Goal: Information Seeking & Learning: Check status

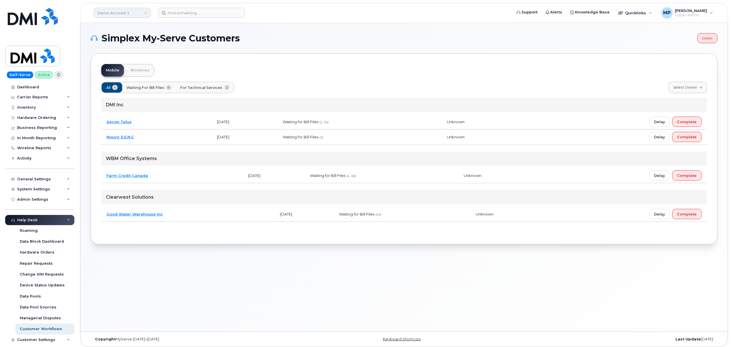
click at [121, 14] on link "Demo Account 1" at bounding box center [122, 13] width 57 height 10
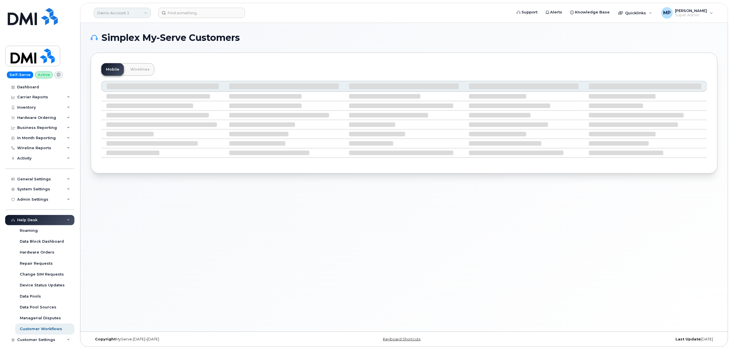
drag, startPoint x: 115, startPoint y: 7, endPoint x: 117, endPoint y: 10, distance: 3.5
click at [116, 9] on header "Demo Account 1 Support Alerts Knowledge Base Quicklinks Suspend / Cancel Device…" at bounding box center [404, 13] width 648 height 20
click at [118, 13] on link "Demo Account 1" at bounding box center [122, 13] width 57 height 10
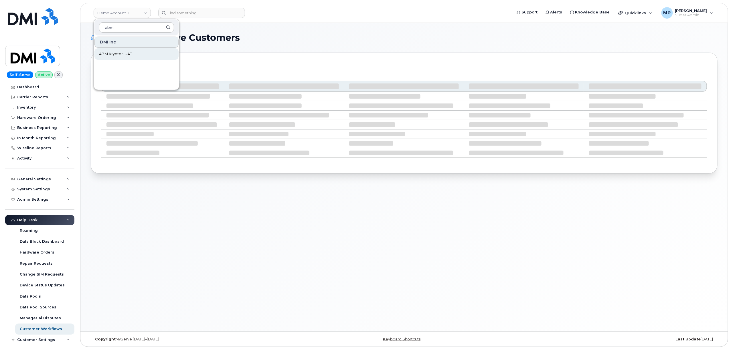
type input "abm"
click at [109, 56] on span "ABM Krypton UAT" at bounding box center [115, 54] width 33 height 6
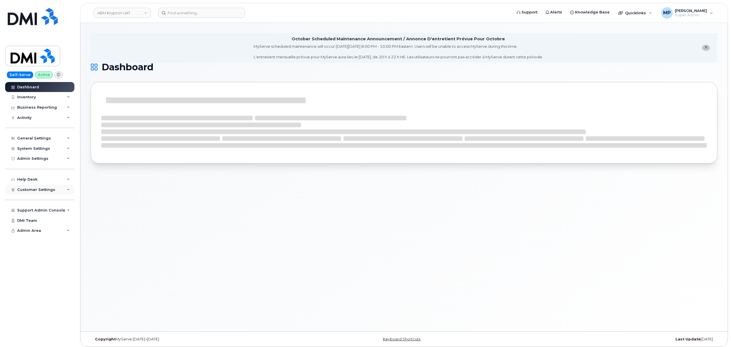
click at [32, 188] on span "Customer Settings" at bounding box center [36, 190] width 38 height 4
click at [33, 148] on div "System Settings" at bounding box center [33, 148] width 33 height 5
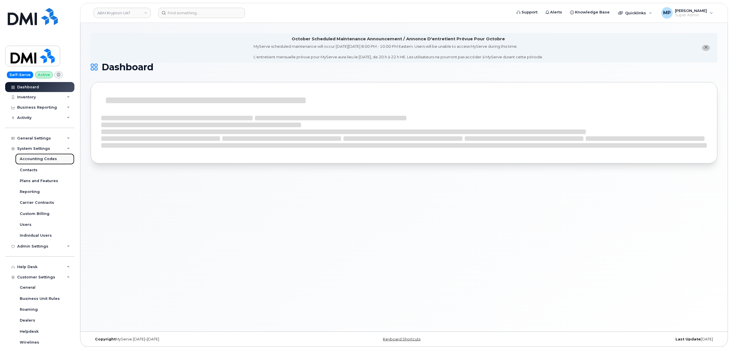
click at [31, 158] on div "Accounting Codes" at bounding box center [38, 158] width 37 height 5
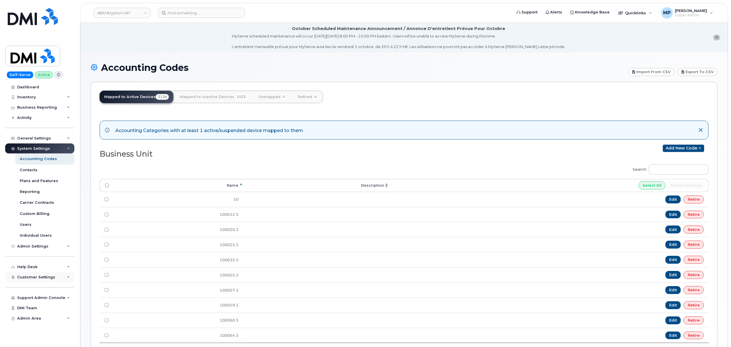
click at [30, 278] on span "Customer Settings" at bounding box center [36, 277] width 38 height 4
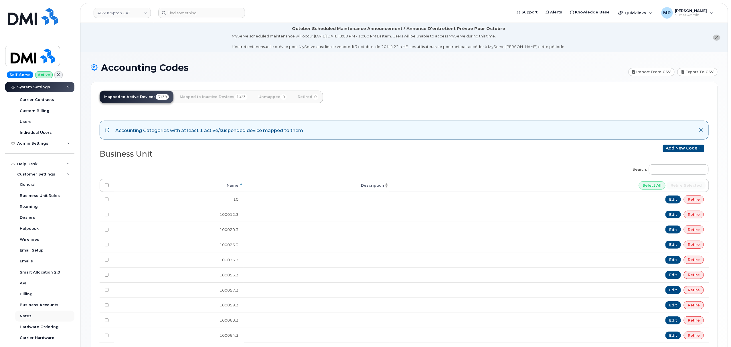
scroll to position [140, 0]
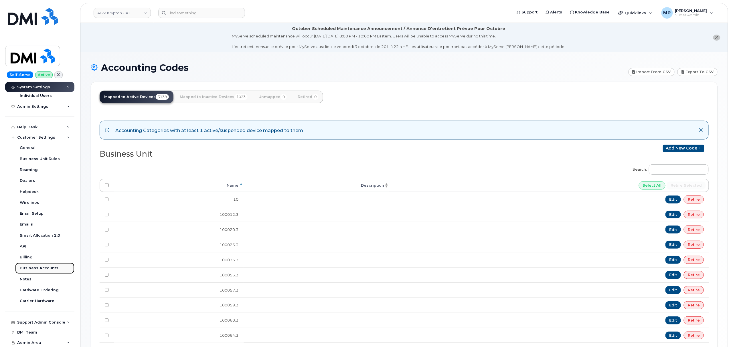
click at [30, 267] on div "Business Accounts" at bounding box center [39, 268] width 39 height 5
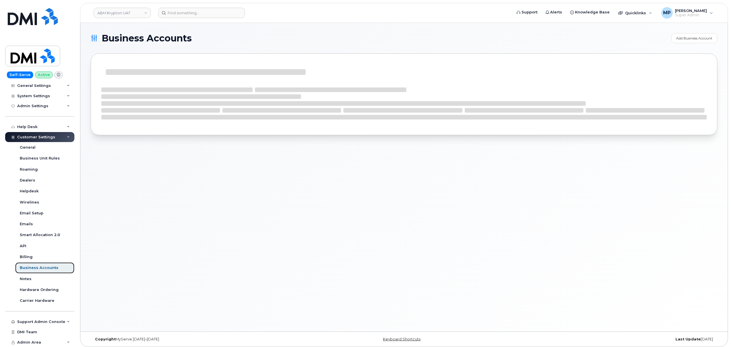
scroll to position [52, 0]
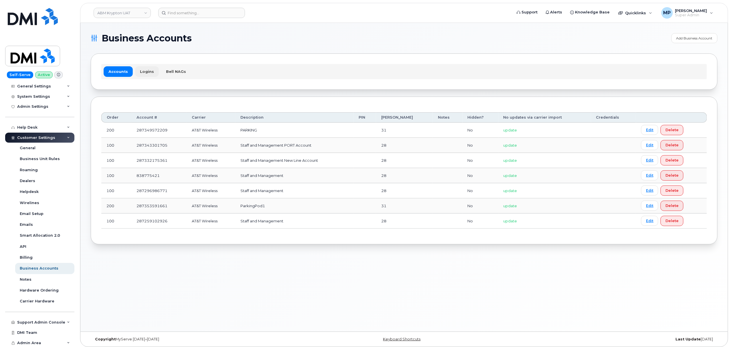
click at [143, 73] on link "Logins" at bounding box center [147, 71] width 24 height 10
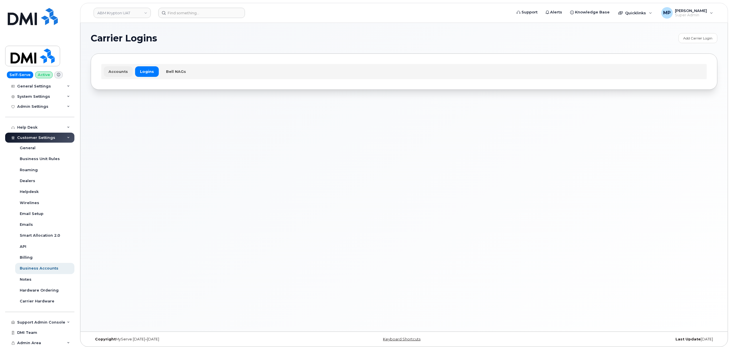
click at [113, 72] on link "Accounts" at bounding box center [118, 71] width 29 height 10
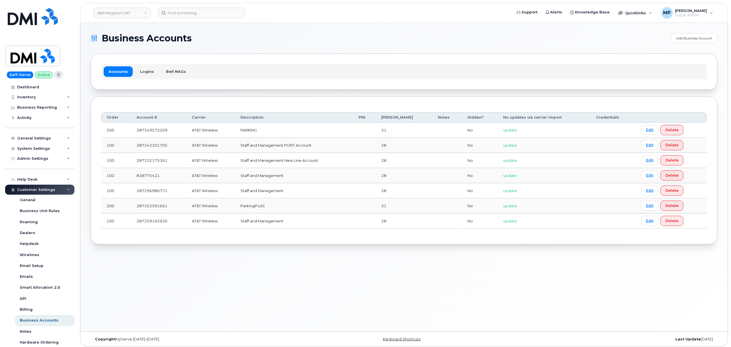
drag, startPoint x: 25, startPoint y: 96, endPoint x: 26, endPoint y: 103, distance: 6.9
click at [25, 96] on div "Inventory" at bounding box center [26, 97] width 19 height 5
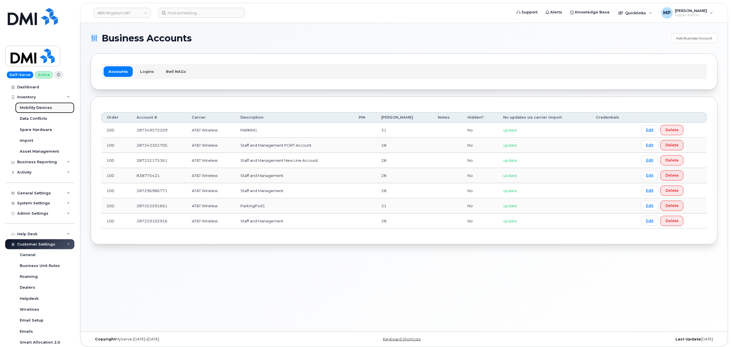
click at [30, 108] on div "Mobility Devices" at bounding box center [36, 107] width 32 height 5
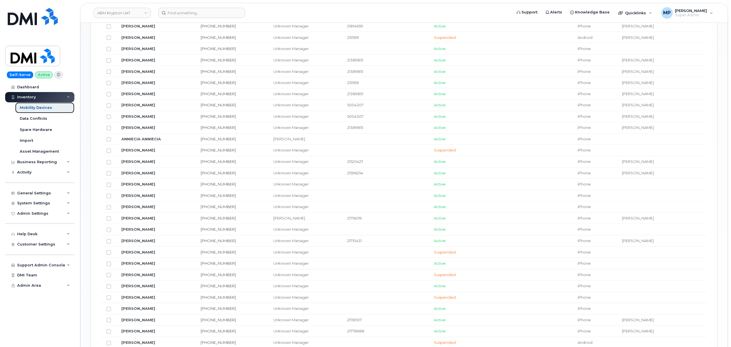
scroll to position [496, 0]
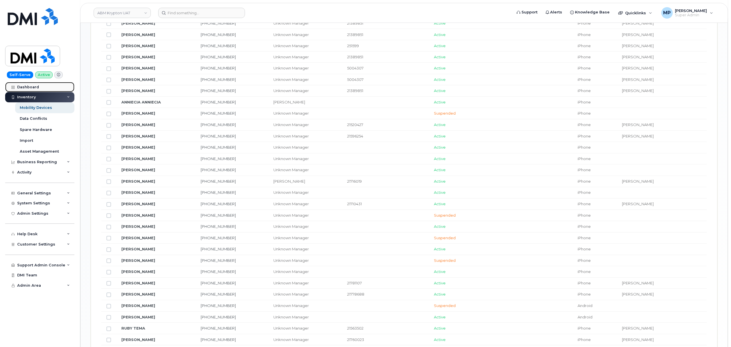
click at [23, 86] on div "Dashboard" at bounding box center [28, 87] width 22 height 5
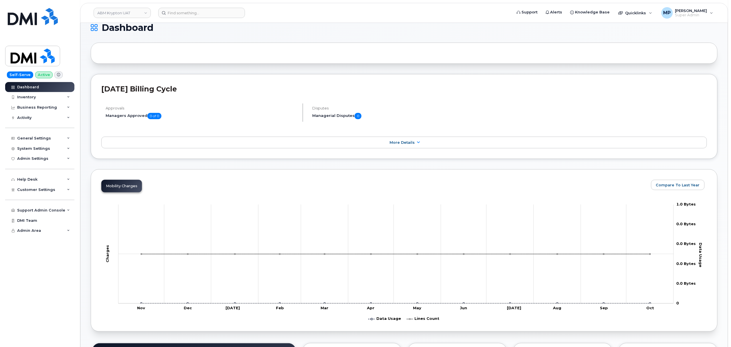
scroll to position [24, 0]
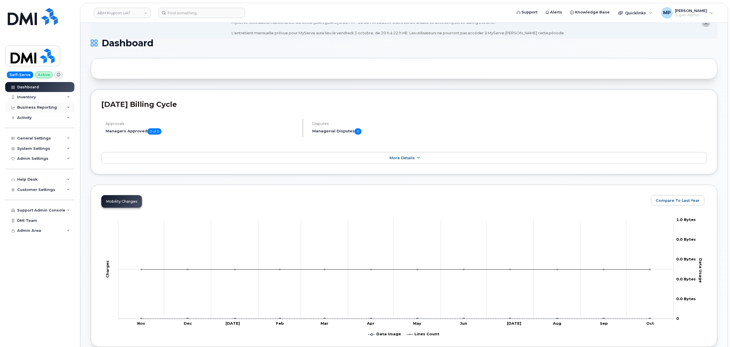
click at [31, 108] on div "Business Reporting" at bounding box center [37, 107] width 40 height 5
click at [36, 107] on div "Business Reporting" at bounding box center [37, 107] width 40 height 5
click at [33, 107] on div "Business Reporting" at bounding box center [37, 107] width 40 height 5
click at [33, 109] on div "Business Reporting" at bounding box center [37, 107] width 40 height 5
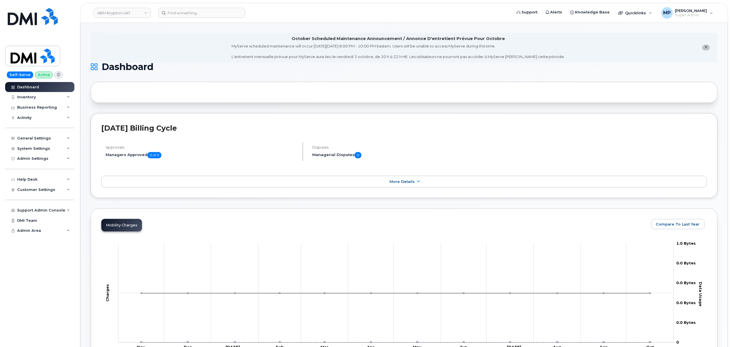
scroll to position [0, 0]
click at [25, 97] on div "Inventory" at bounding box center [26, 97] width 19 height 5
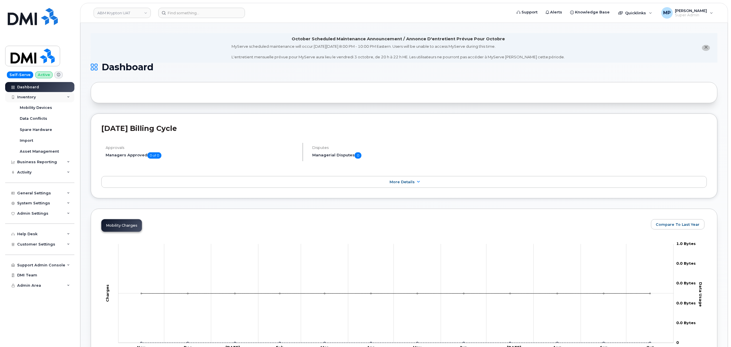
click at [25, 97] on div "Inventory" at bounding box center [26, 97] width 19 height 5
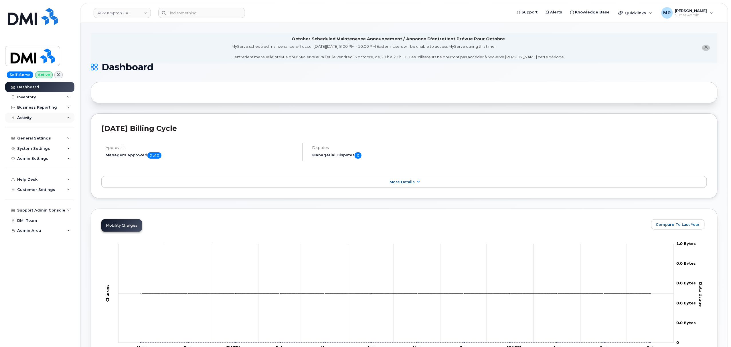
click at [21, 118] on div "Activity" at bounding box center [24, 118] width 14 height 5
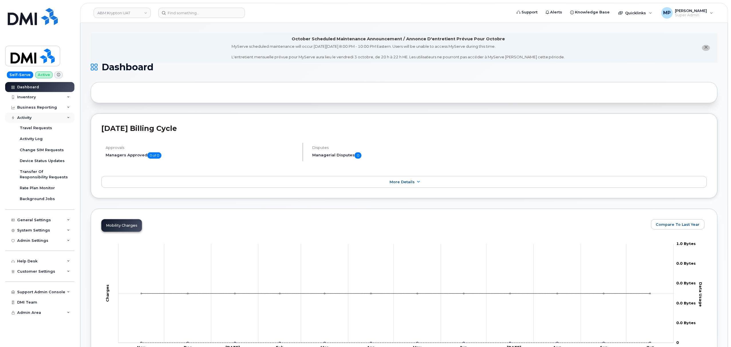
click at [21, 117] on div "Activity" at bounding box center [24, 118] width 14 height 5
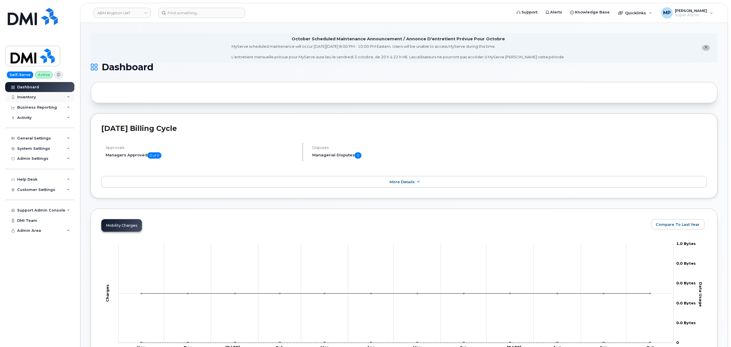
click at [25, 96] on div "Inventory" at bounding box center [26, 97] width 19 height 5
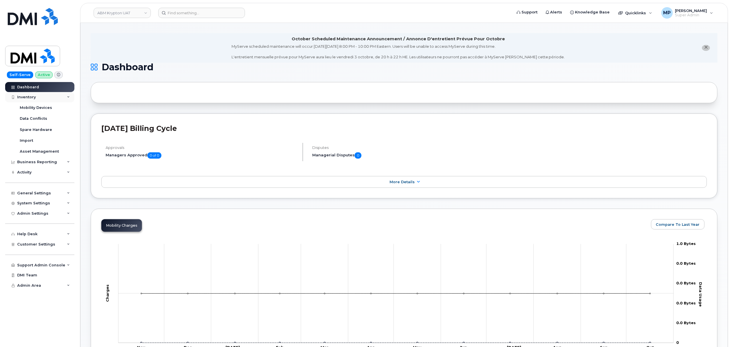
click at [25, 96] on div "Inventory" at bounding box center [26, 97] width 19 height 5
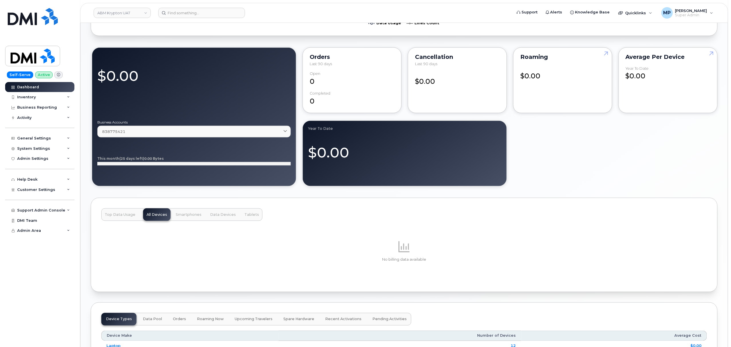
scroll to position [343, 0]
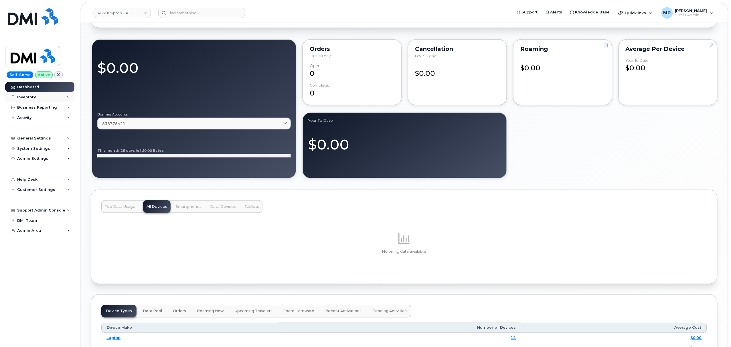
click at [32, 100] on div "Inventory" at bounding box center [26, 97] width 19 height 5
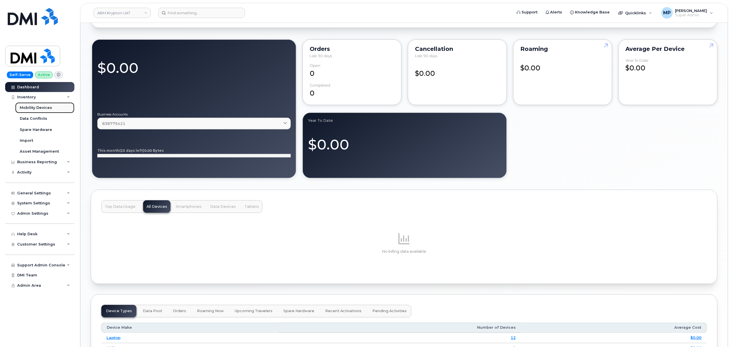
click at [31, 108] on div "Mobility Devices" at bounding box center [36, 107] width 32 height 5
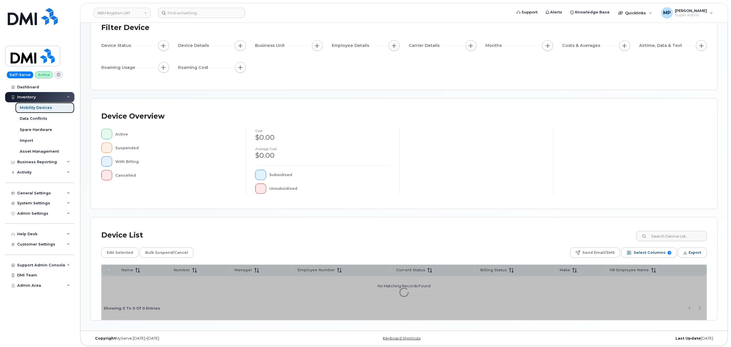
scroll to position [46, 0]
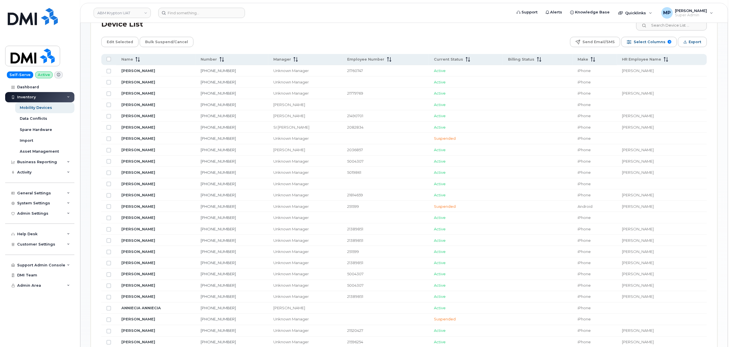
scroll to position [291, 0]
click at [637, 41] on span "Select Columns" at bounding box center [649, 41] width 32 height 9
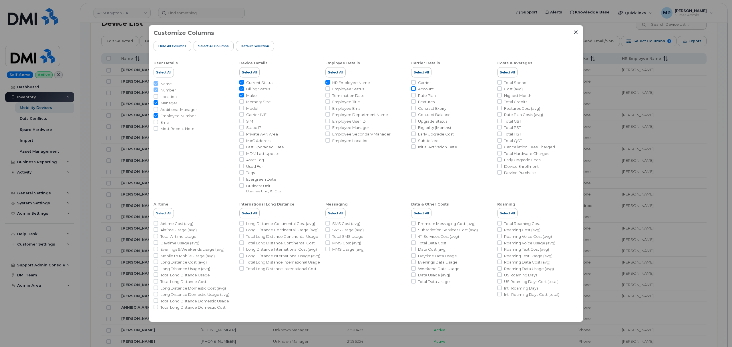
click at [414, 90] on input "Account" at bounding box center [413, 88] width 5 height 5
checkbox input "true"
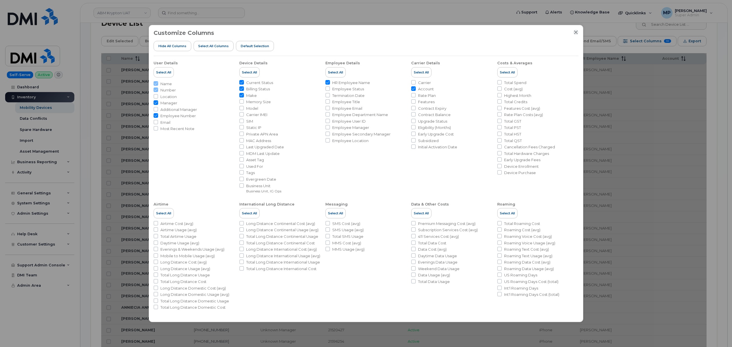
click at [575, 33] on icon "Close" at bounding box center [576, 33] width 4 height 4
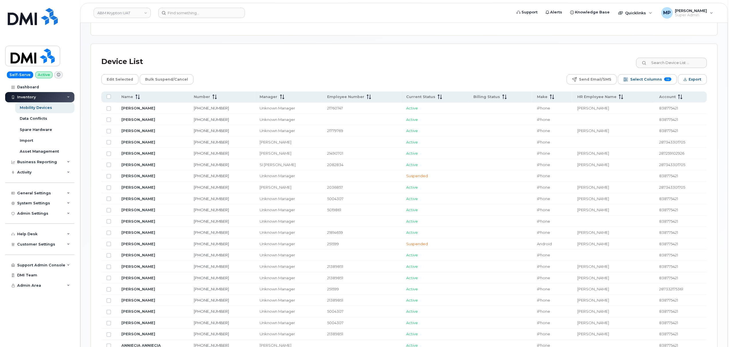
scroll to position [214, 0]
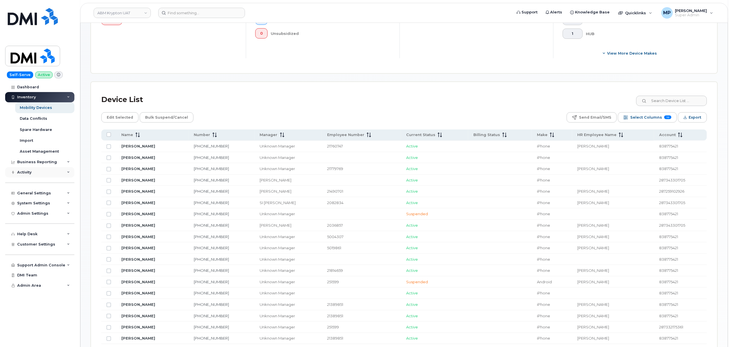
click at [30, 173] on div "Activity" at bounding box center [24, 172] width 14 height 5
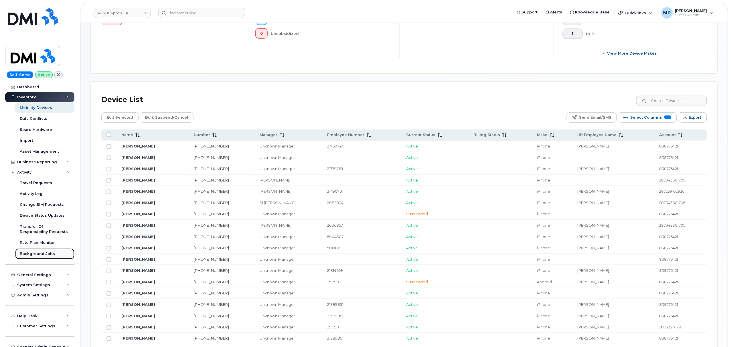
click at [31, 253] on div "Background Jobs" at bounding box center [37, 253] width 35 height 5
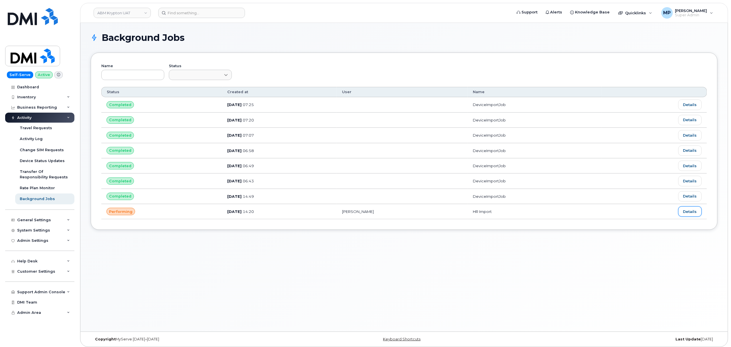
click at [693, 215] on link "Details" at bounding box center [689, 212] width 23 height 10
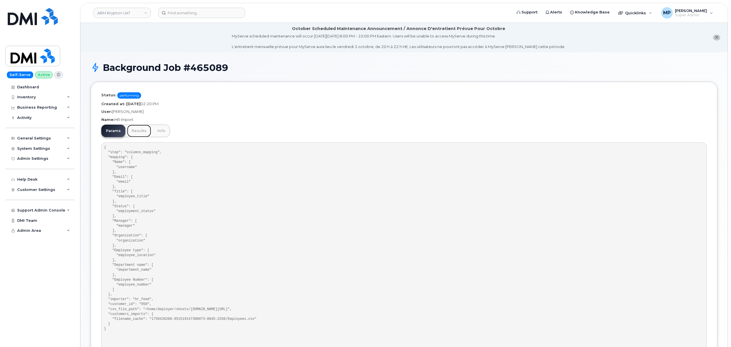
click at [136, 131] on link "Results" at bounding box center [139, 131] width 24 height 13
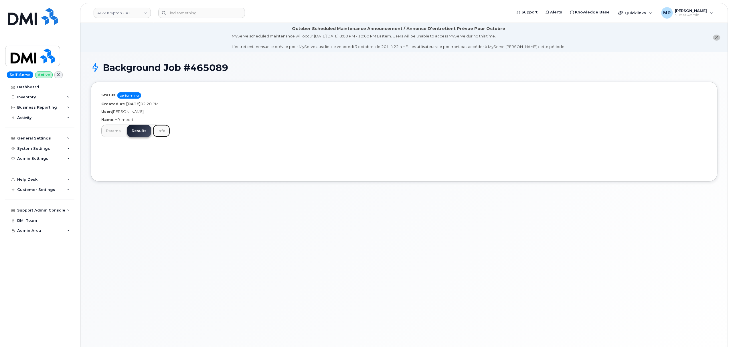
click at [159, 131] on link "Info" at bounding box center [161, 131] width 17 height 13
click at [110, 135] on link "Params" at bounding box center [113, 131] width 24 height 13
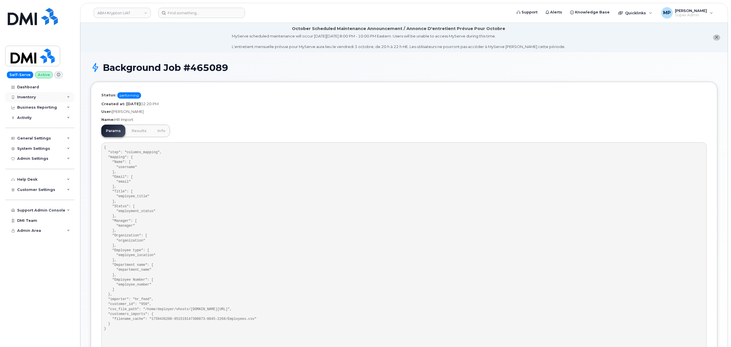
click at [26, 96] on div "Inventory" at bounding box center [26, 97] width 19 height 5
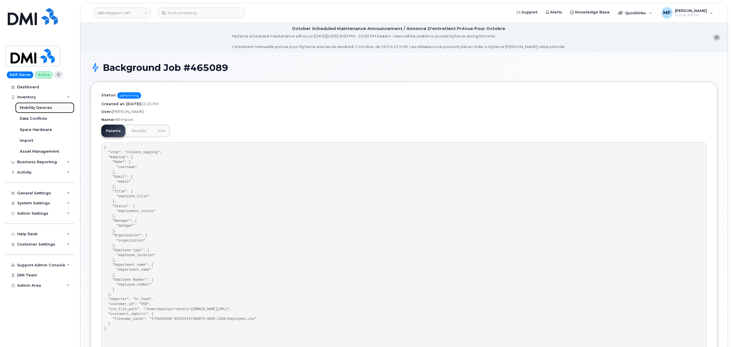
click at [28, 108] on div "Mobility Devices" at bounding box center [36, 107] width 32 height 5
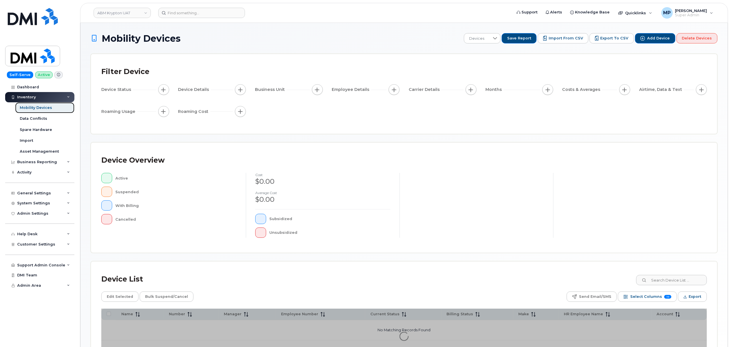
scroll to position [46, 0]
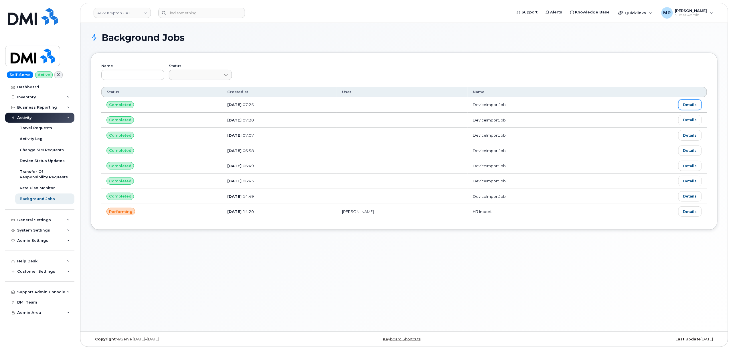
click at [685, 101] on link "Details" at bounding box center [689, 105] width 23 height 10
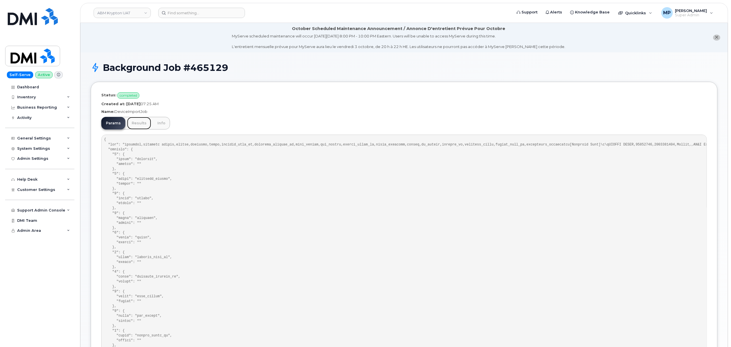
click at [136, 120] on link "Results" at bounding box center [139, 123] width 24 height 13
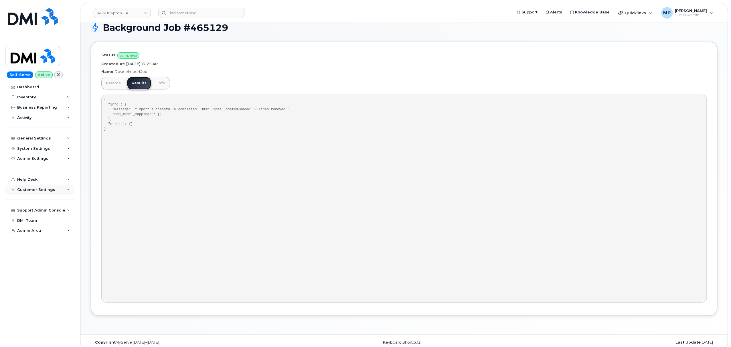
scroll to position [47, 0]
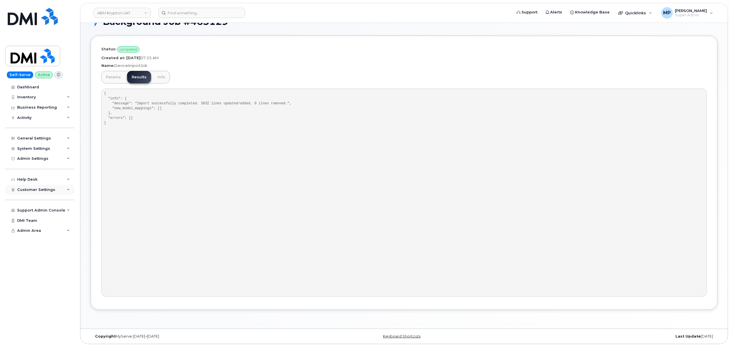
click at [33, 190] on span "Customer Settings" at bounding box center [36, 190] width 38 height 4
click at [33, 189] on span "Customer Settings" at bounding box center [36, 190] width 38 height 4
click at [33, 209] on div "Support Admin Console" at bounding box center [41, 210] width 48 height 5
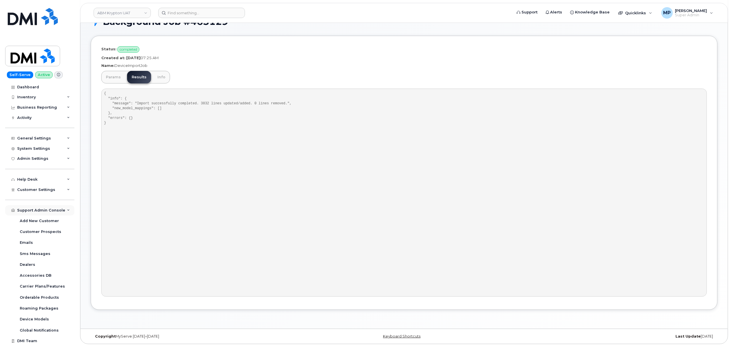
scroll to position [8, 0]
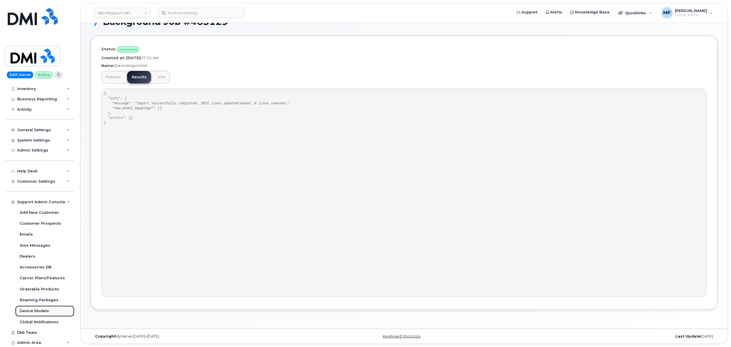
click at [29, 309] on div "Device Models" at bounding box center [34, 311] width 29 height 5
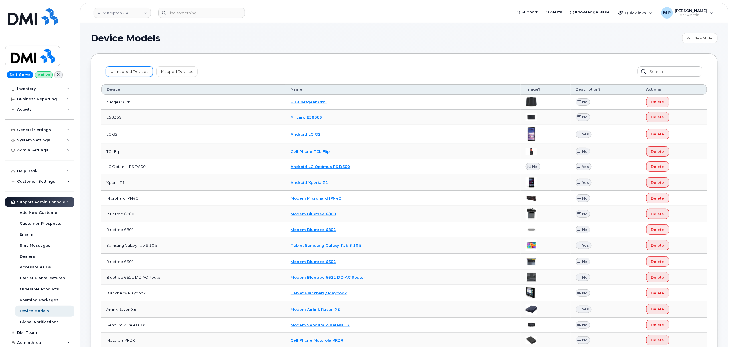
click at [128, 71] on link "Unmapped Devices" at bounding box center [129, 71] width 47 height 10
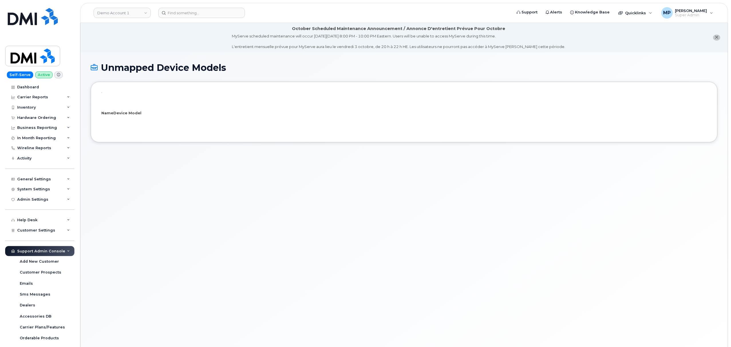
select select "25"
